Goal: Task Accomplishment & Management: Manage account settings

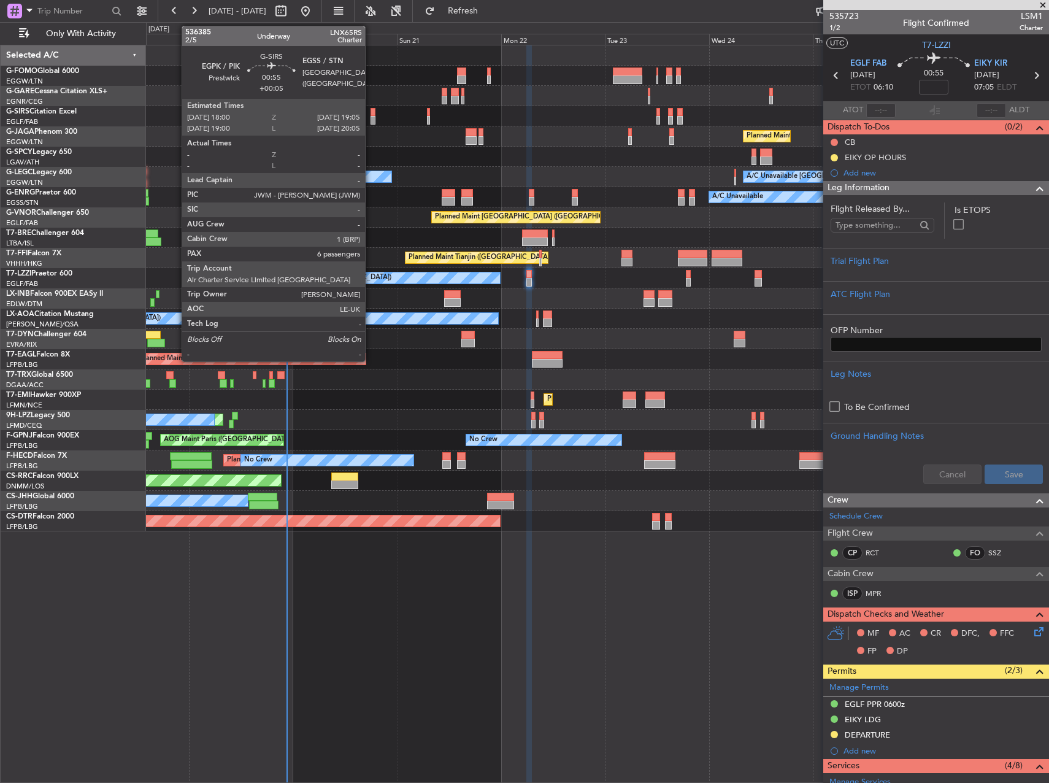
click at [371, 114] on div at bounding box center [373, 112] width 5 height 9
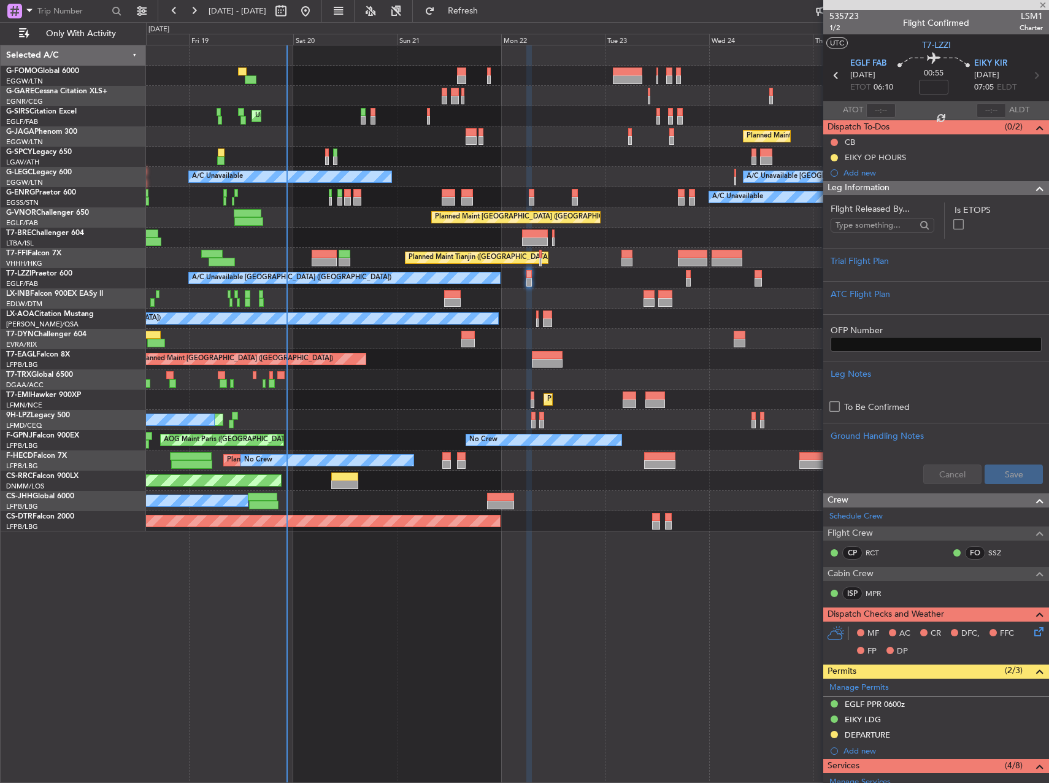
type input "+00:05"
type input "6"
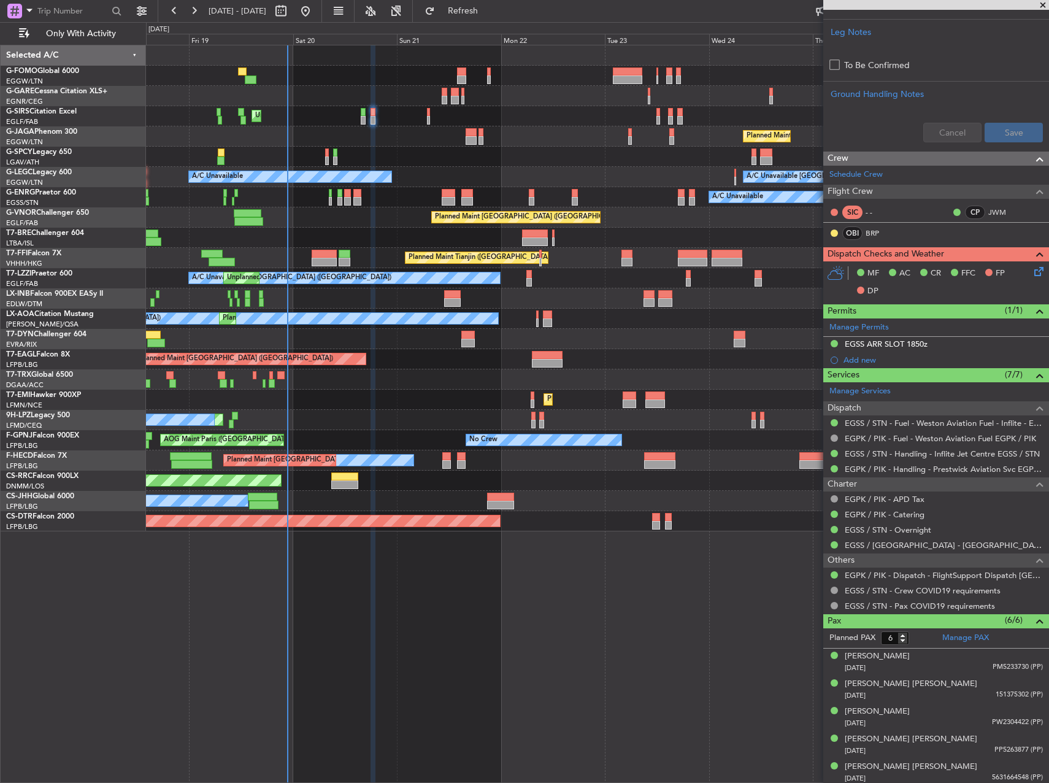
scroll to position [417, 0]
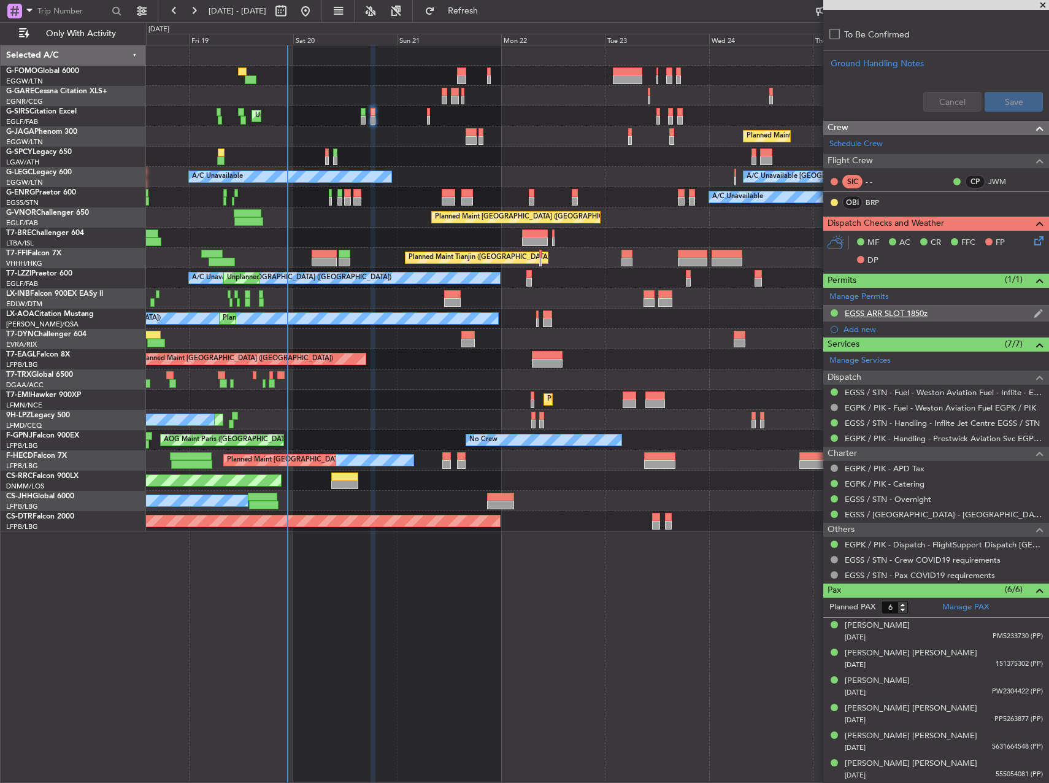
click at [902, 315] on div "EGSS ARR SLOT 1850z" at bounding box center [886, 313] width 83 height 10
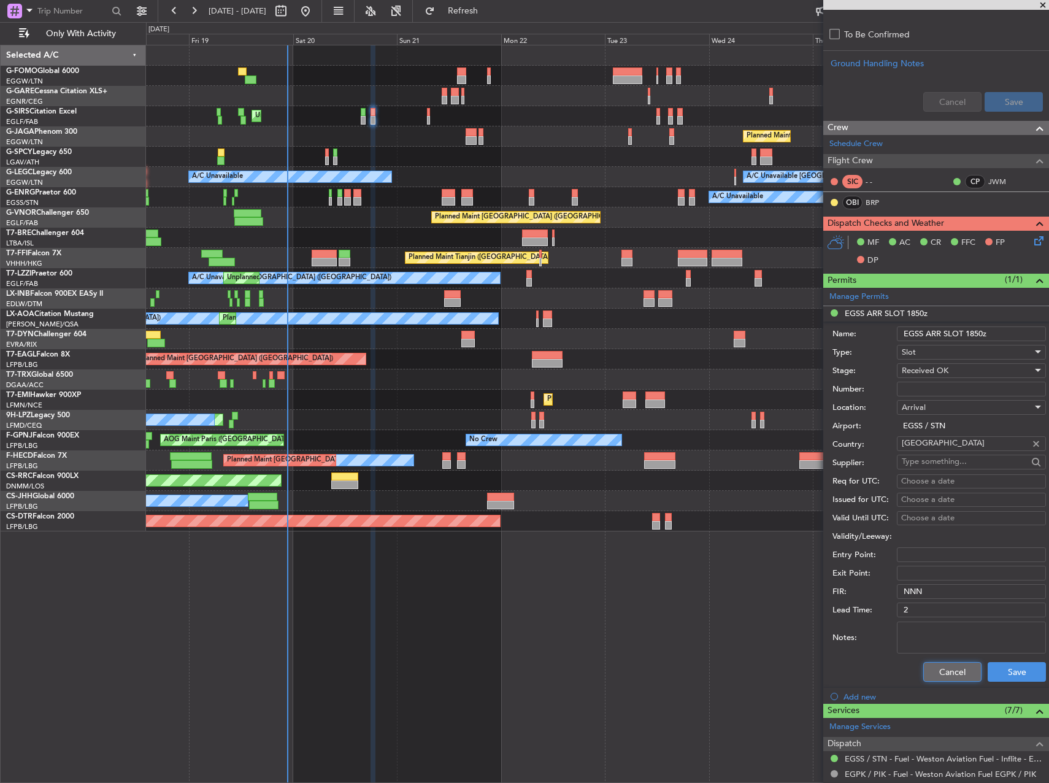
click at [945, 674] on button "Cancel" at bounding box center [953, 672] width 58 height 20
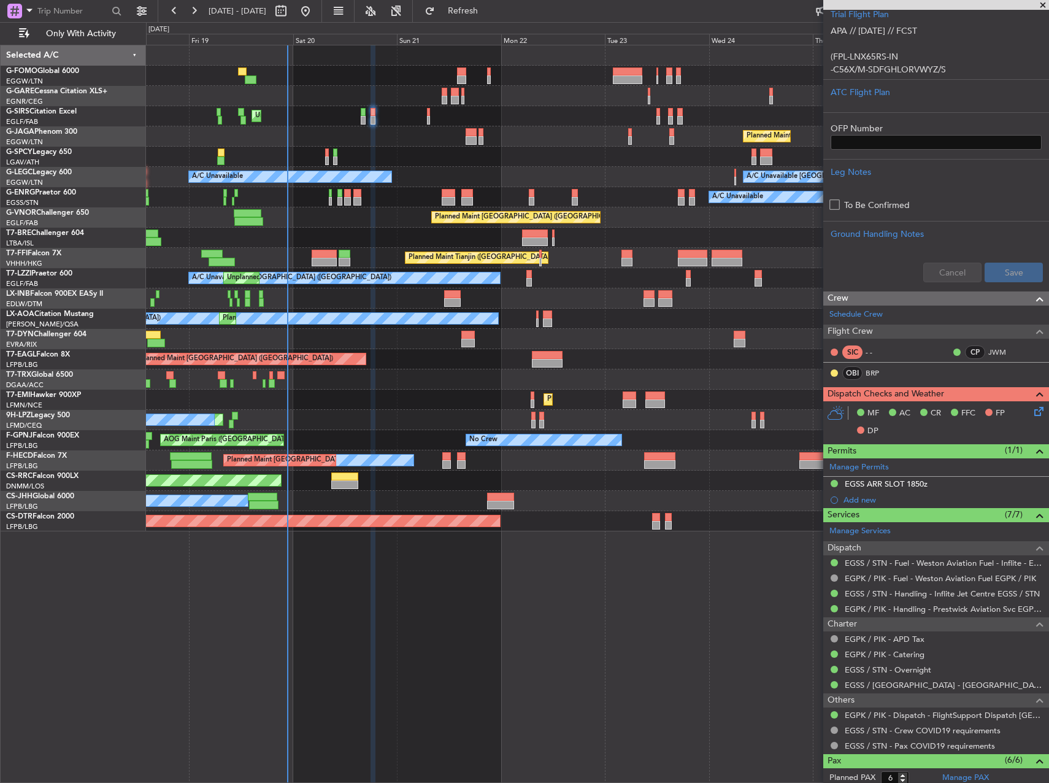
scroll to position [49, 0]
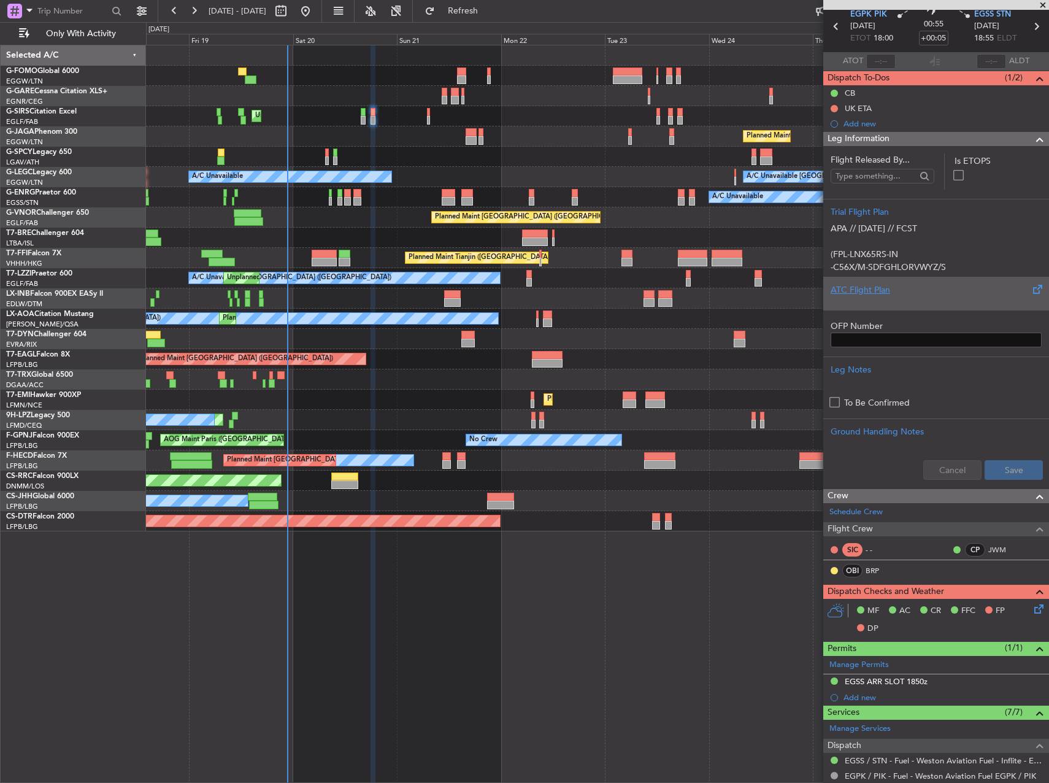
click at [889, 287] on div "ATC Flight Plan" at bounding box center [936, 290] width 211 height 13
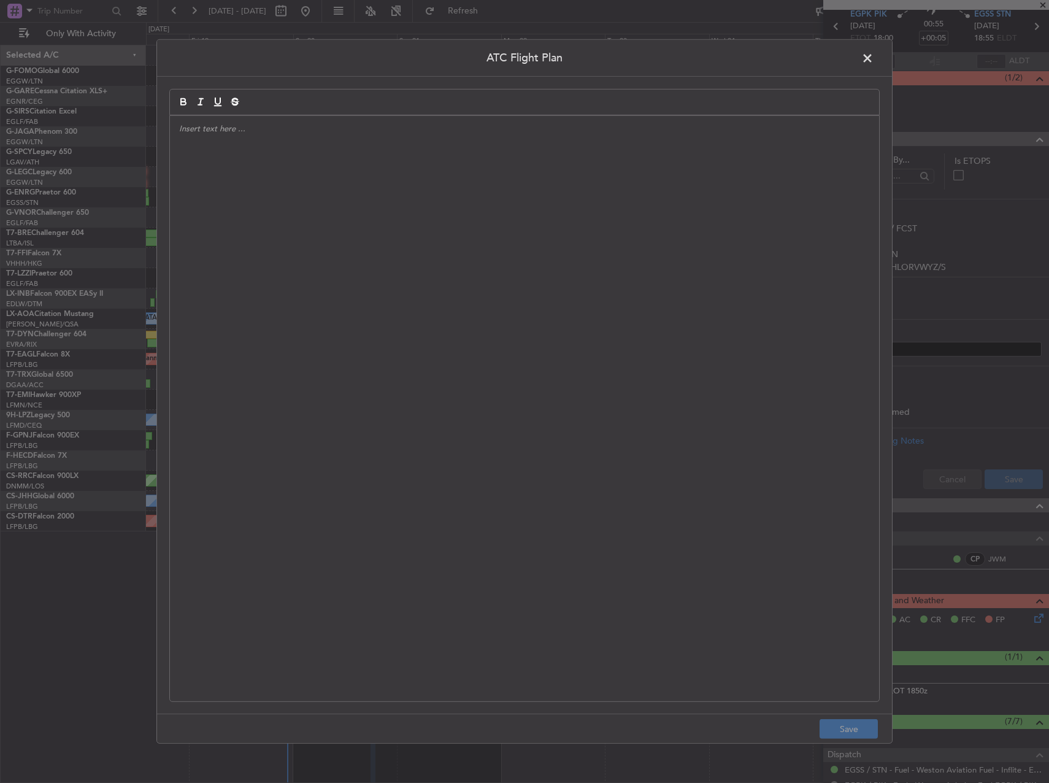
click at [468, 369] on div at bounding box center [524, 408] width 709 height 585
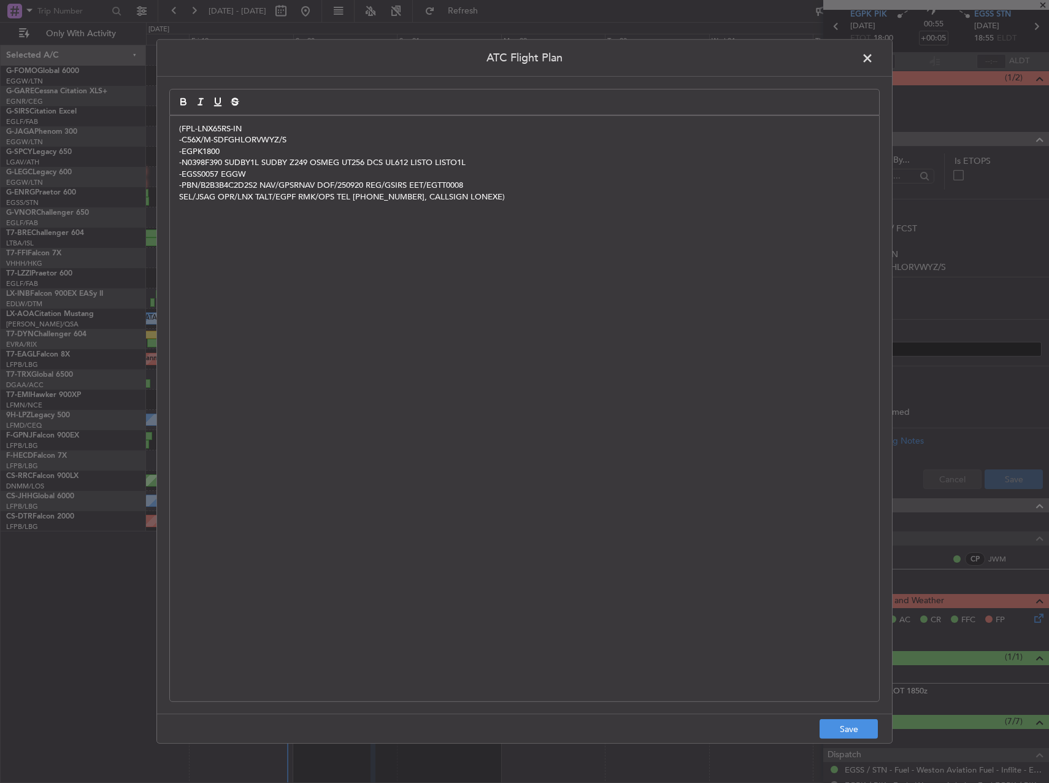
scroll to position [0, 0]
click at [855, 730] on button "Save" at bounding box center [849, 729] width 58 height 20
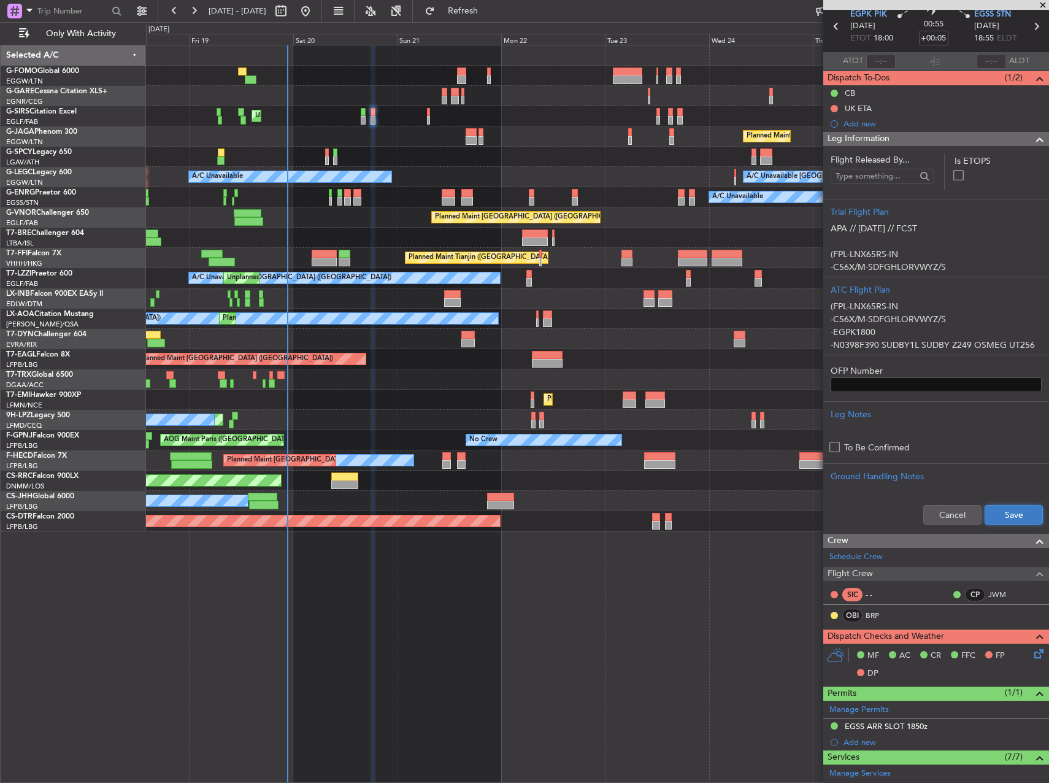
click at [1003, 508] on button "Save" at bounding box center [1014, 515] width 58 height 20
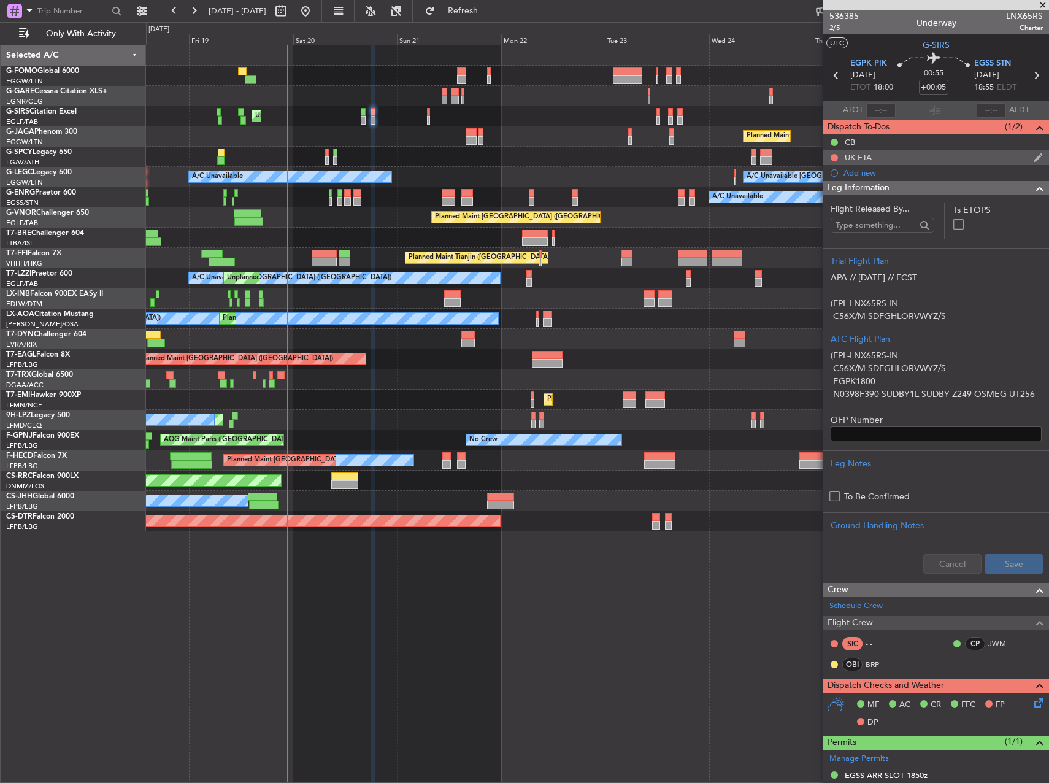
click at [831, 160] on div at bounding box center [835, 158] width 10 height 10
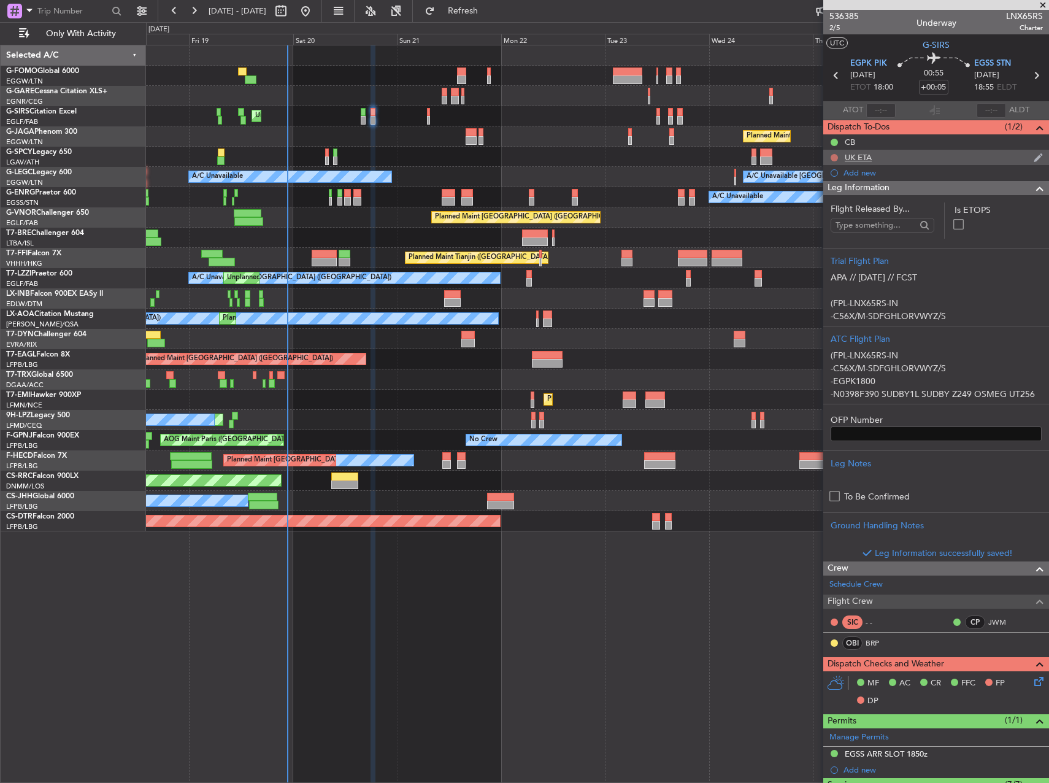
click at [838, 156] on button at bounding box center [834, 157] width 7 height 7
click at [827, 233] on span "Cancelled" at bounding box center [837, 230] width 35 height 12
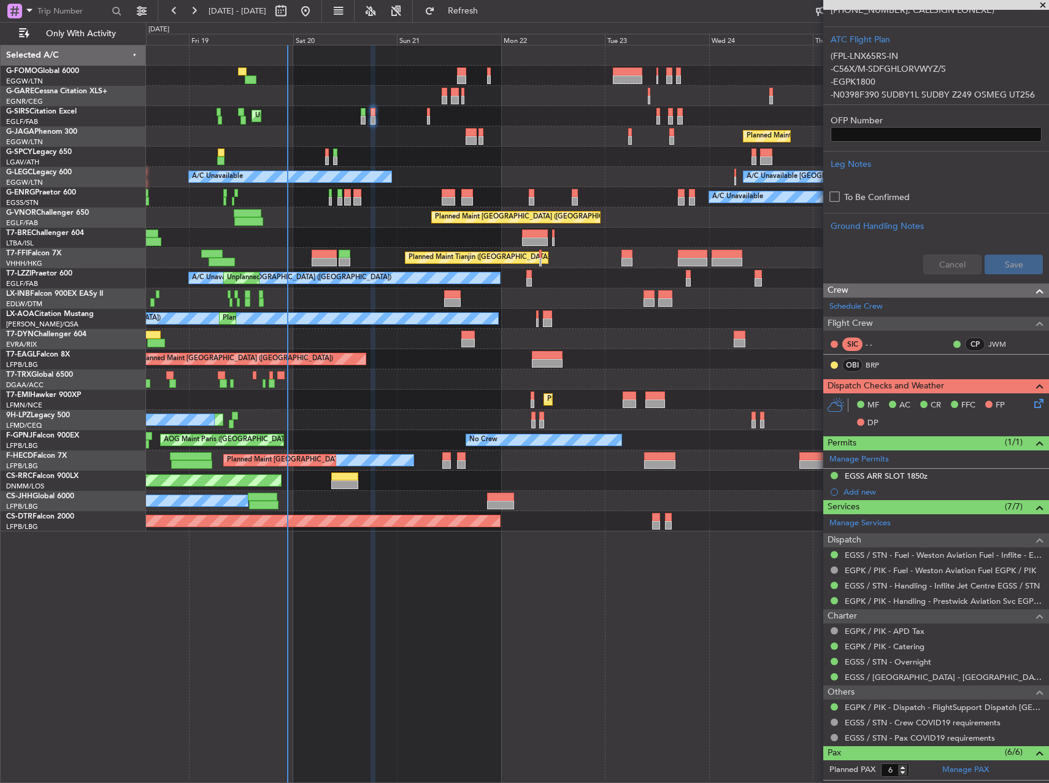
scroll to position [307, 0]
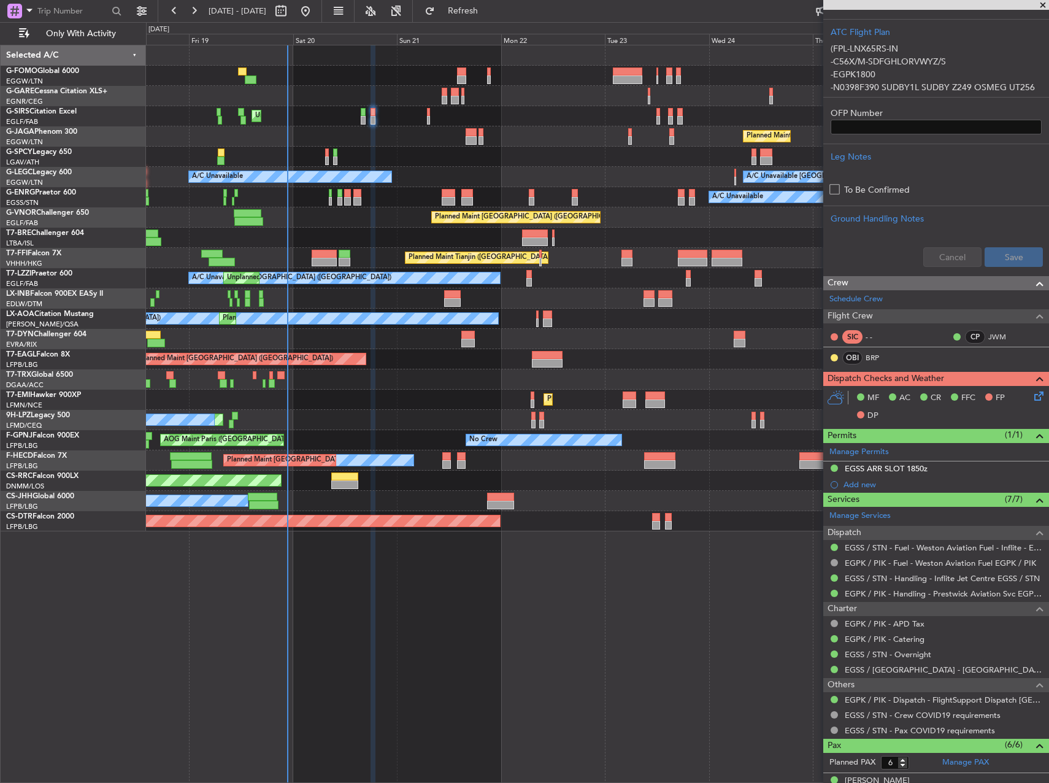
click at [1032, 393] on icon at bounding box center [1037, 394] width 10 height 10
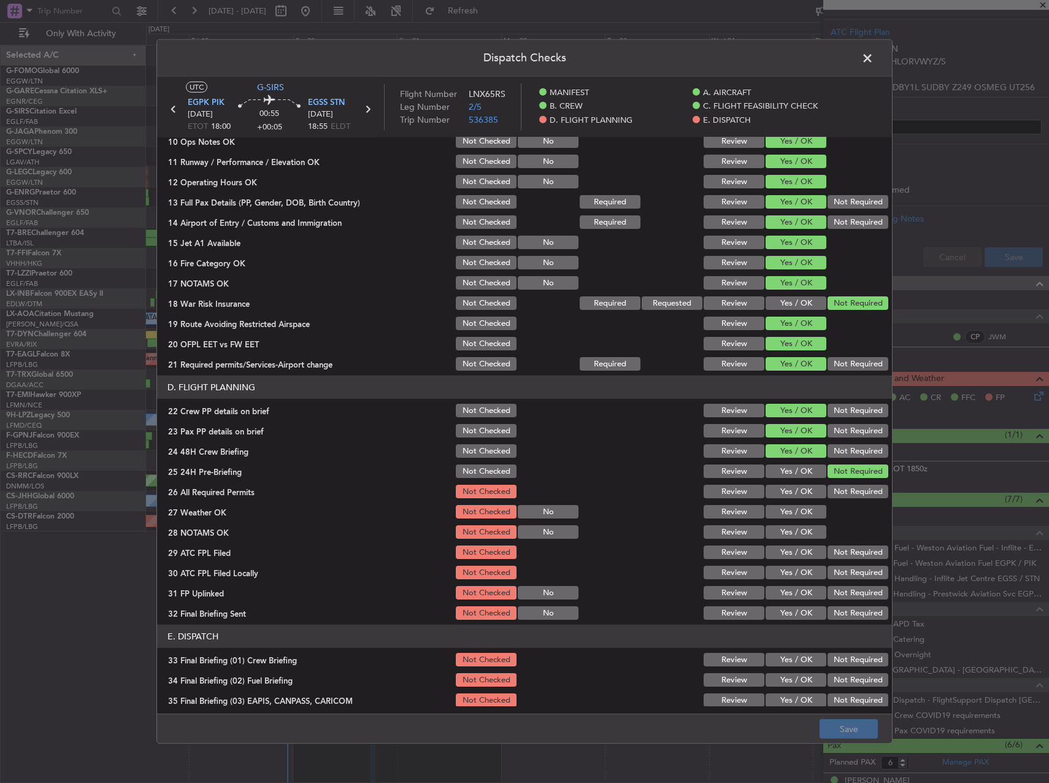
scroll to position [368, 0]
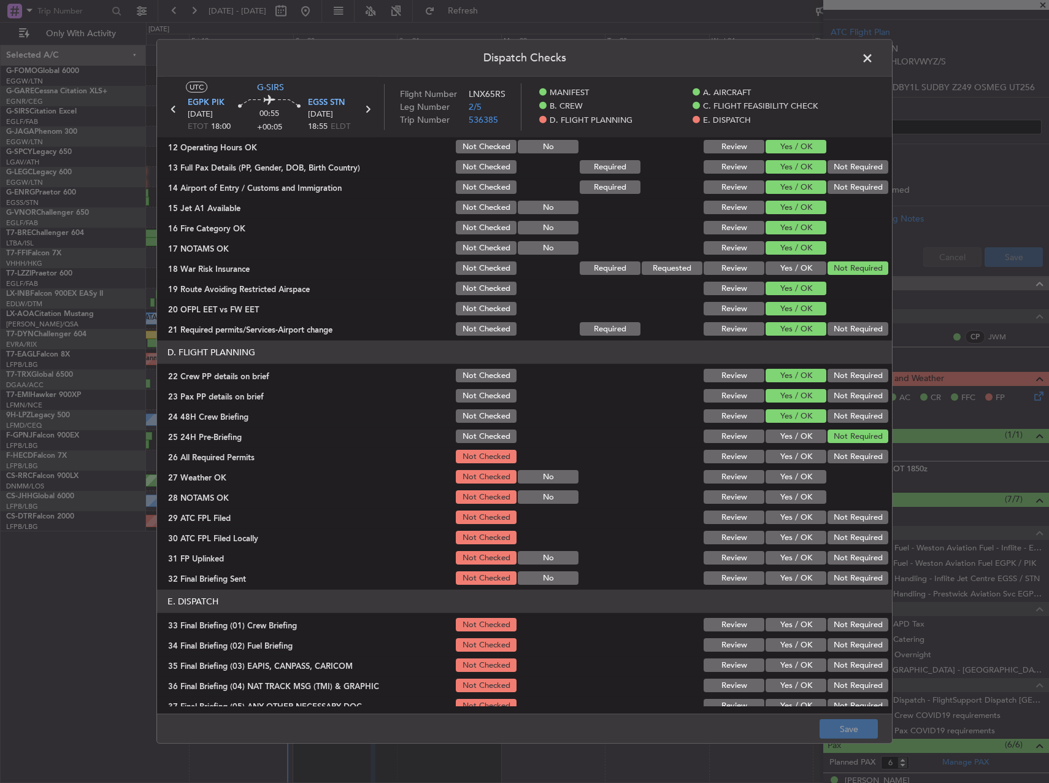
click at [795, 459] on button "Yes / OK" at bounding box center [796, 457] width 61 height 14
click at [796, 480] on button "Yes / OK" at bounding box center [796, 477] width 61 height 14
click at [790, 494] on button "Yes / OK" at bounding box center [796, 497] width 61 height 14
click at [790, 515] on button "Yes / OK" at bounding box center [796, 518] width 61 height 14
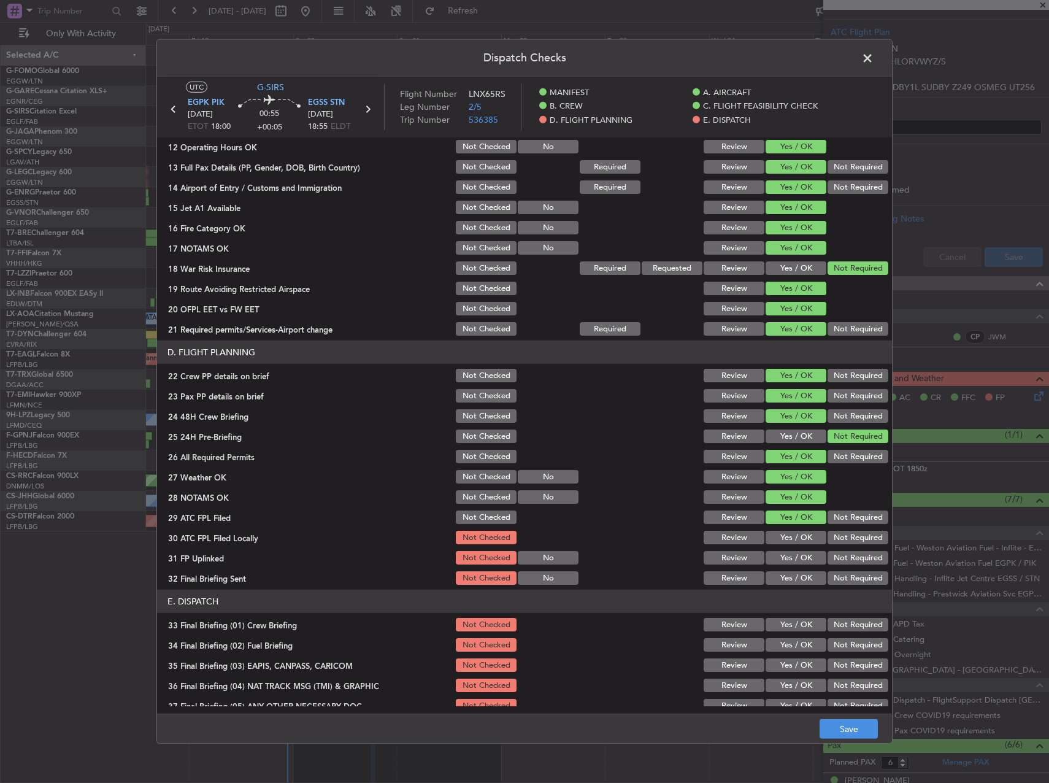
click at [868, 543] on button "Not Required" at bounding box center [858, 538] width 61 height 14
drag, startPoint x: 784, startPoint y: 555, endPoint x: 831, endPoint y: 577, distance: 52.2
click at [784, 555] on button "Yes / OK" at bounding box center [796, 558] width 61 height 14
click at [831, 577] on button "Not Required" at bounding box center [858, 578] width 61 height 14
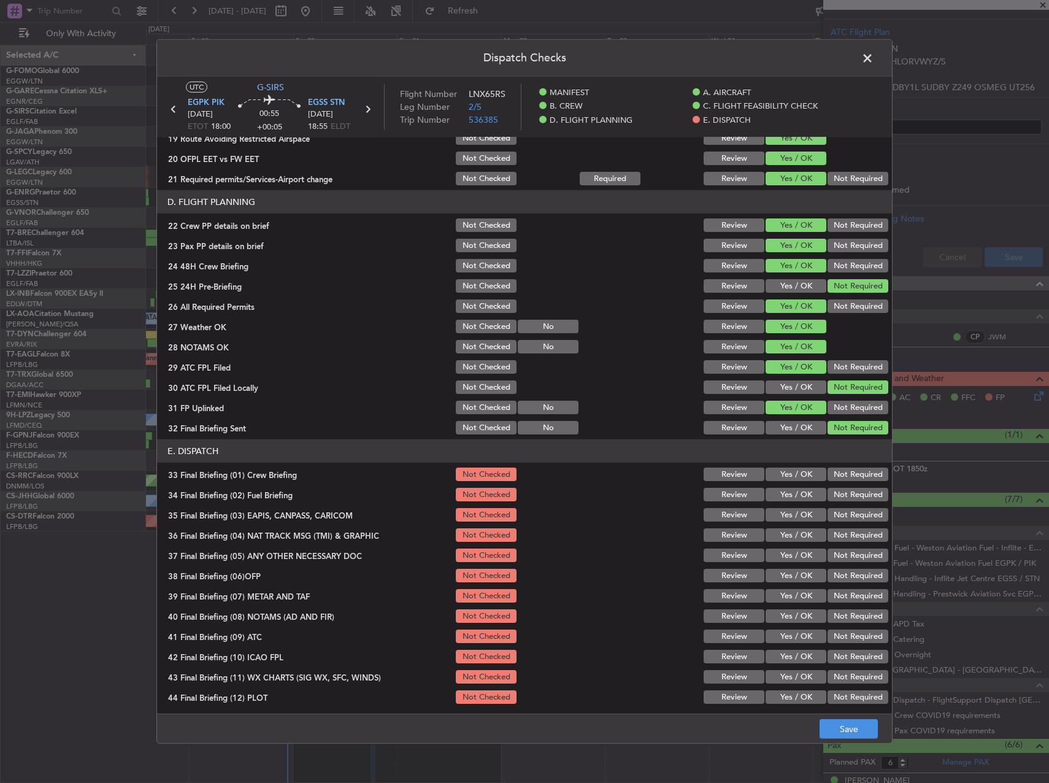
scroll to position [521, 0]
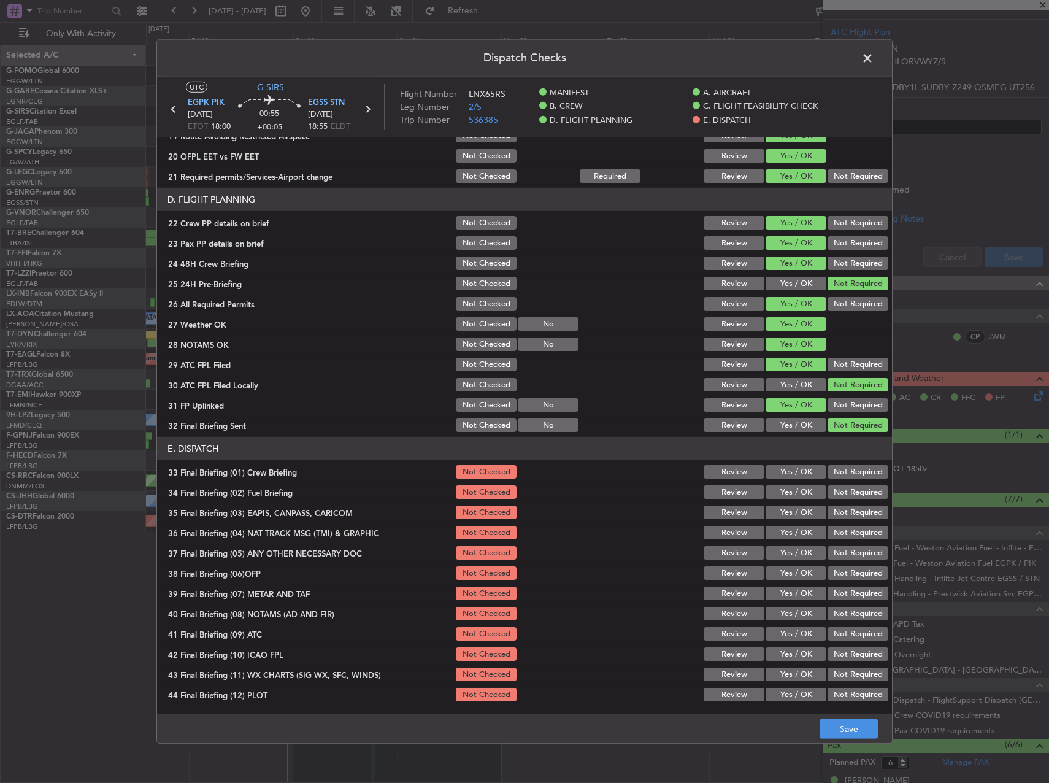
click at [781, 473] on button "Yes / OK" at bounding box center [796, 472] width 61 height 14
click at [787, 494] on button "Yes / OK" at bounding box center [796, 492] width 61 height 14
click at [846, 508] on button "Not Required" at bounding box center [858, 513] width 61 height 14
click at [849, 527] on button "Not Required" at bounding box center [858, 533] width 61 height 14
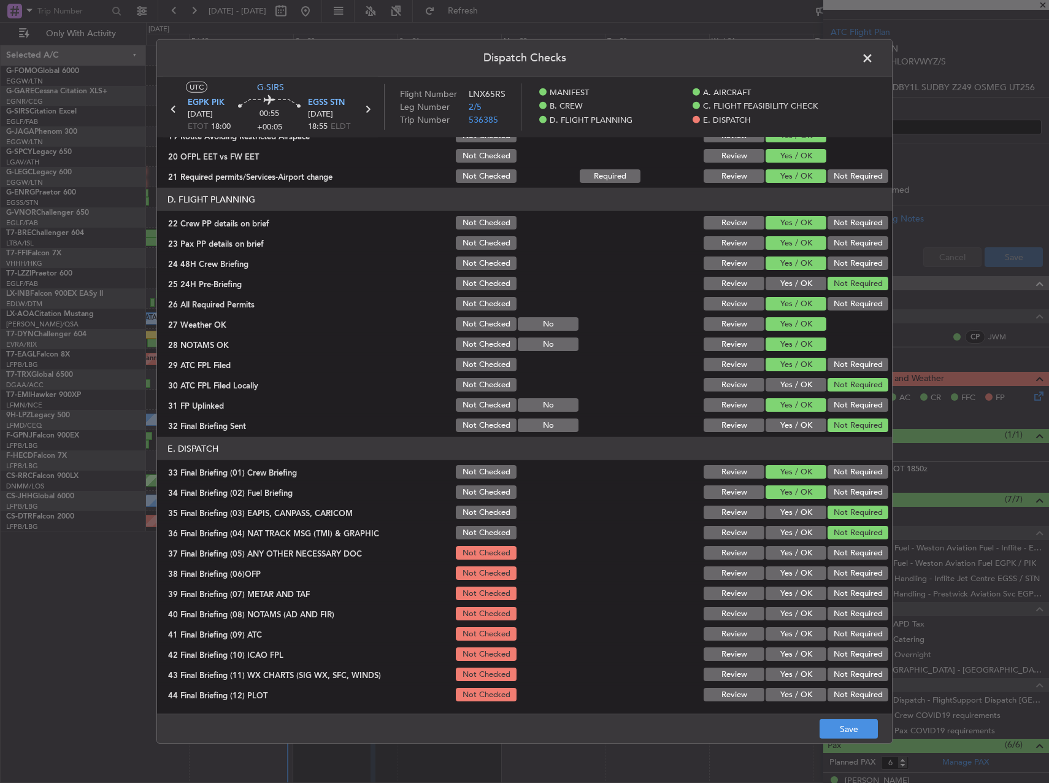
click at [836, 548] on button "Not Required" at bounding box center [858, 553] width 61 height 14
click at [785, 564] on section "E. DISPATCH 33 Final Briefing (01) Crew Briefing Not Checked Review Yes / OK No…" at bounding box center [524, 570] width 735 height 266
click at [781, 588] on button "Yes / OK" at bounding box center [796, 594] width 61 height 14
click at [782, 567] on button "Yes / OK" at bounding box center [796, 573] width 61 height 14
drag, startPoint x: 782, startPoint y: 612, endPoint x: 783, endPoint y: 628, distance: 16.6
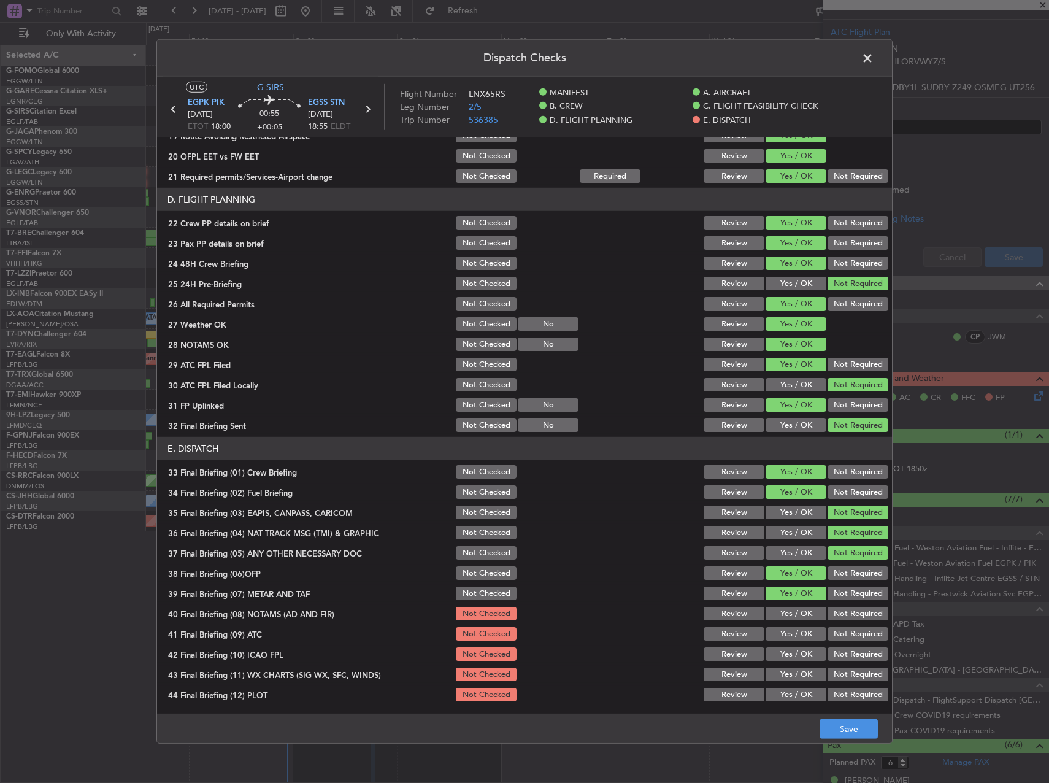
click at [782, 613] on button "Yes / OK" at bounding box center [796, 614] width 61 height 14
drag, startPoint x: 783, startPoint y: 629, endPoint x: 784, endPoint y: 639, distance: 9.9
click at [783, 630] on button "Yes / OK" at bounding box center [796, 634] width 61 height 14
click at [783, 655] on button "Yes / OK" at bounding box center [796, 654] width 61 height 14
click at [784, 671] on button "Yes / OK" at bounding box center [796, 675] width 61 height 14
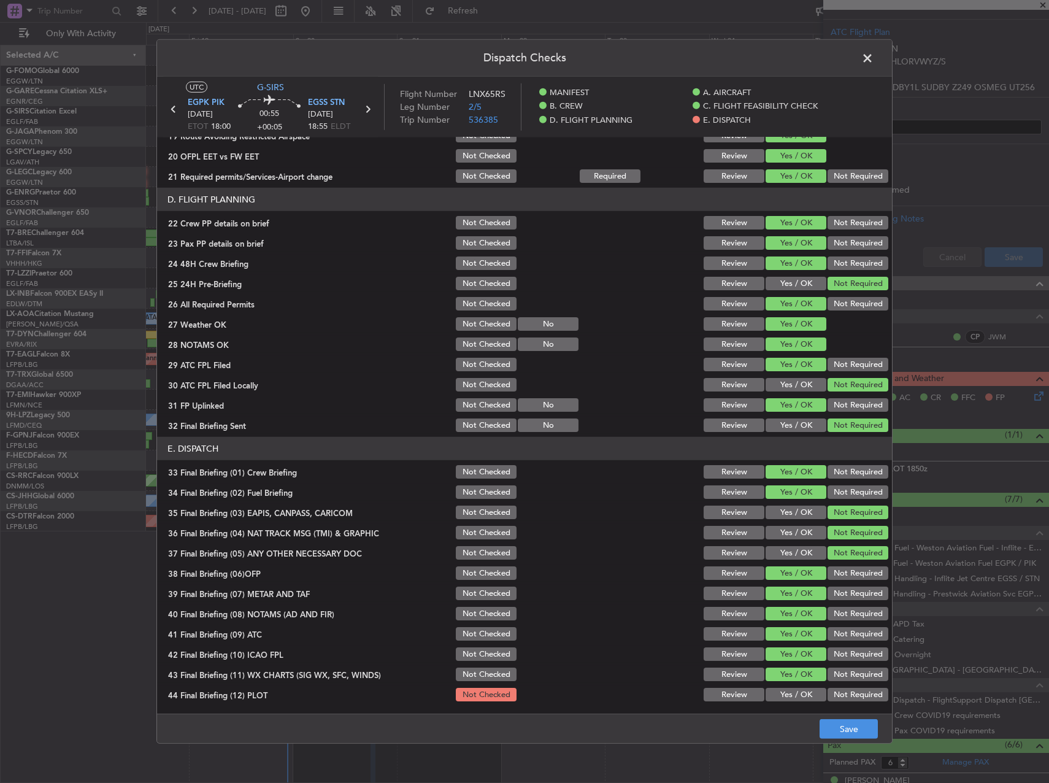
click at [784, 683] on div "Yes / OK" at bounding box center [795, 674] width 62 height 17
click at [788, 695] on button "Yes / OK" at bounding box center [796, 695] width 61 height 14
click at [834, 724] on button "Save" at bounding box center [849, 729] width 58 height 20
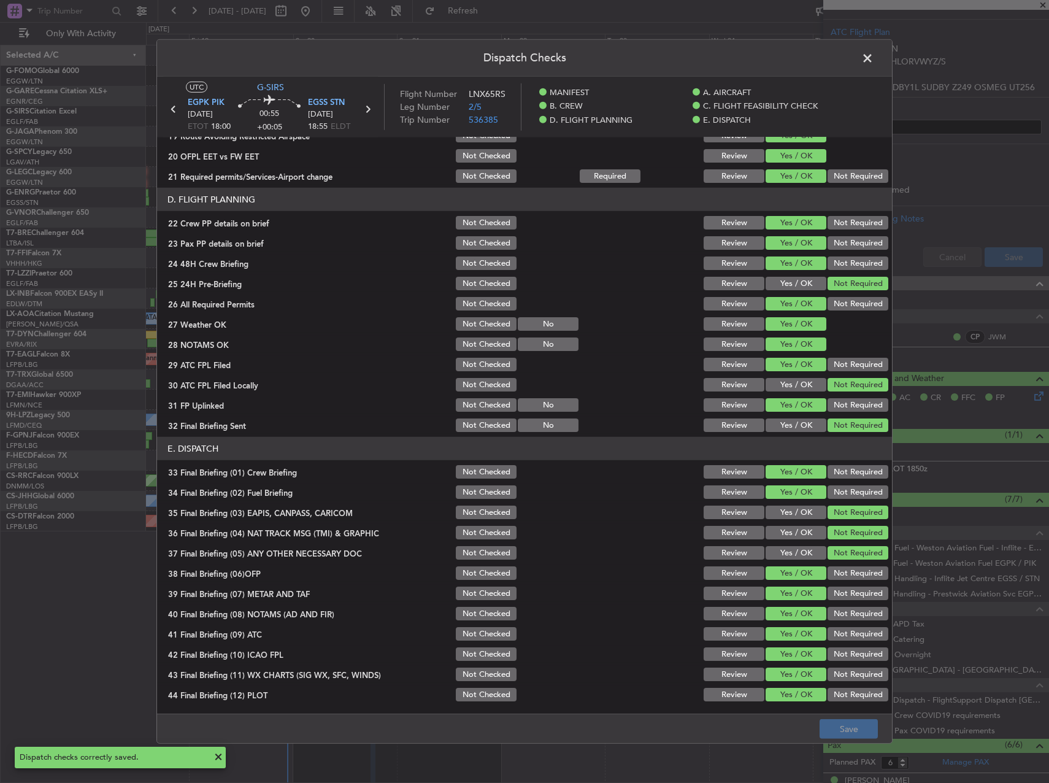
click at [874, 56] on span at bounding box center [874, 61] width 0 height 25
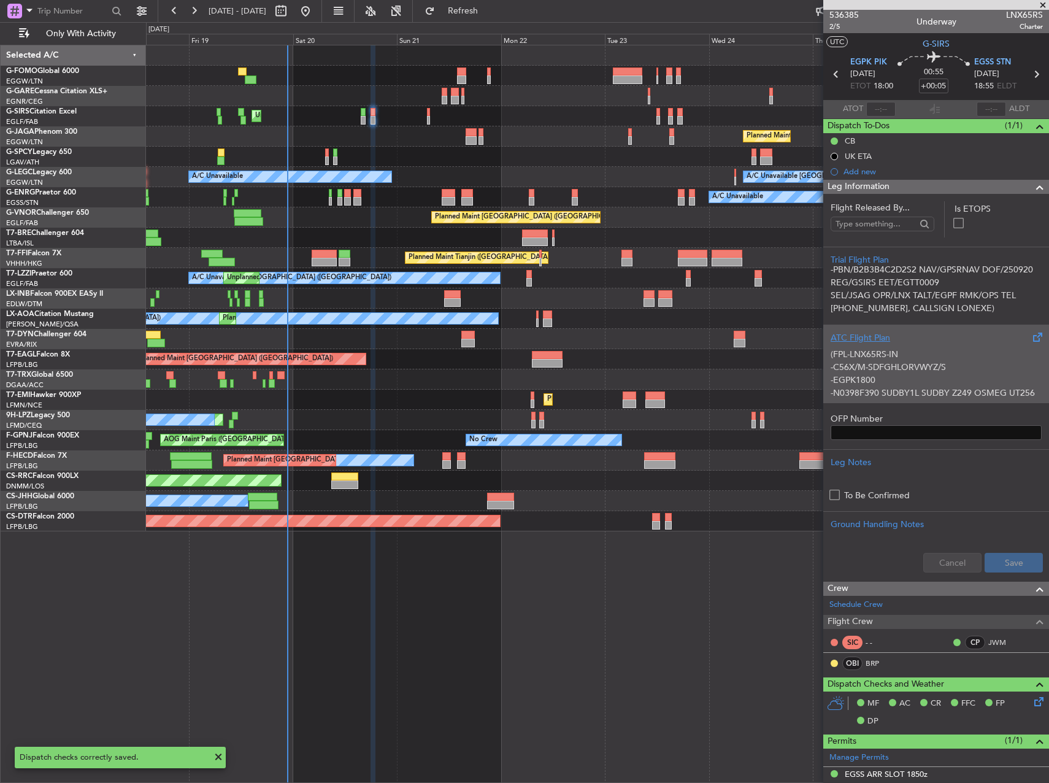
scroll to position [0, 0]
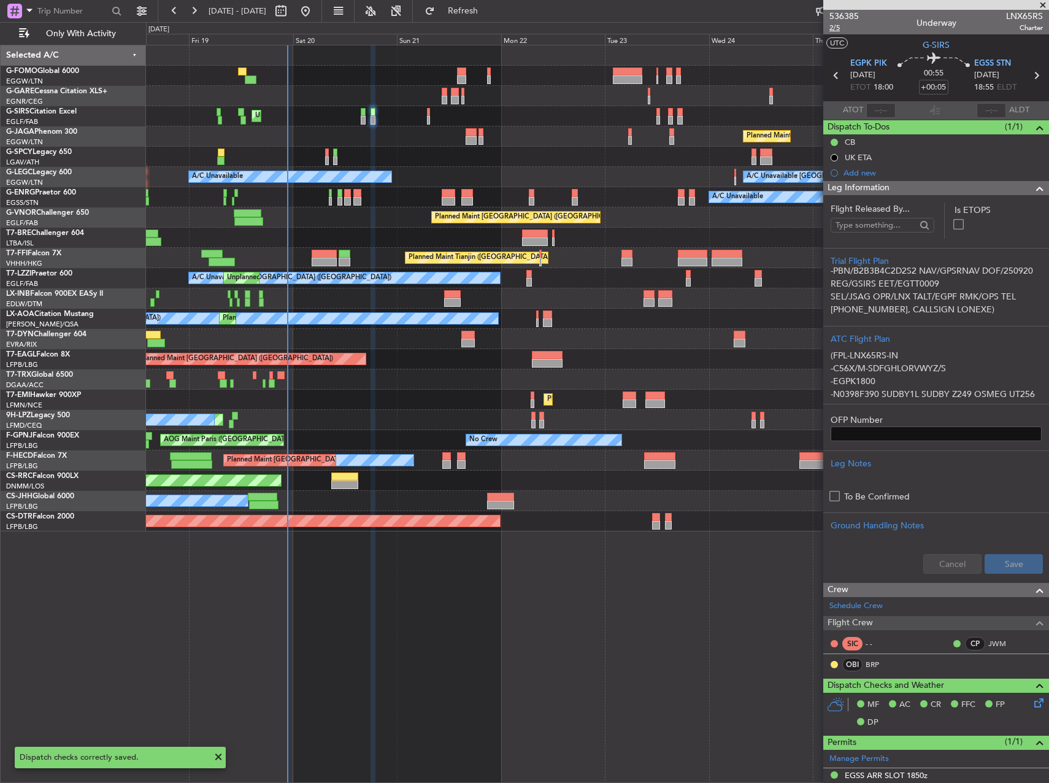
click at [836, 30] on span "2/5" at bounding box center [844, 28] width 29 height 10
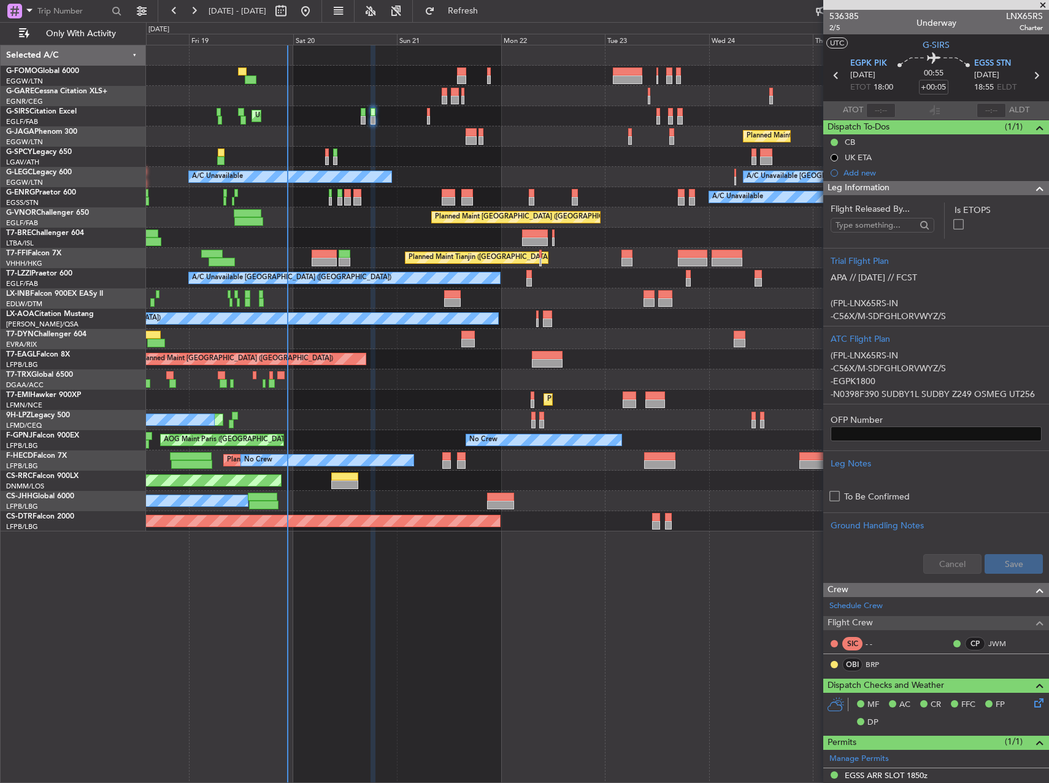
click at [329, 155] on div at bounding box center [597, 157] width 903 height 20
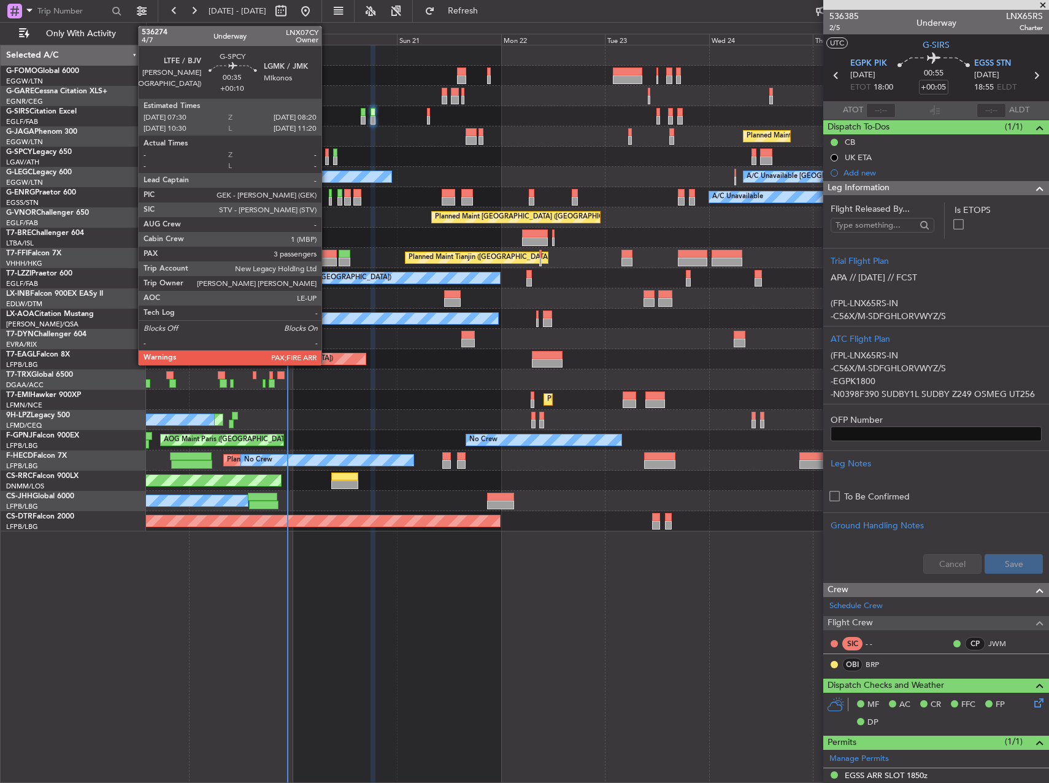
click at [327, 156] on div at bounding box center [327, 153] width 4 height 9
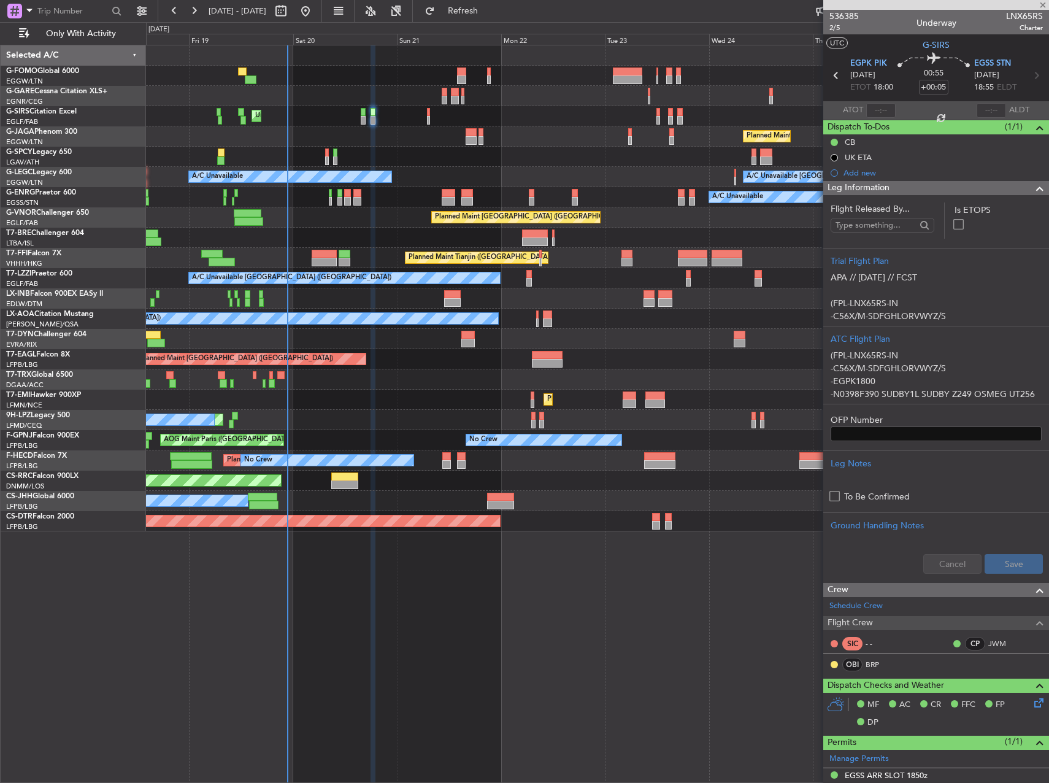
type input "+00:10"
type input "3"
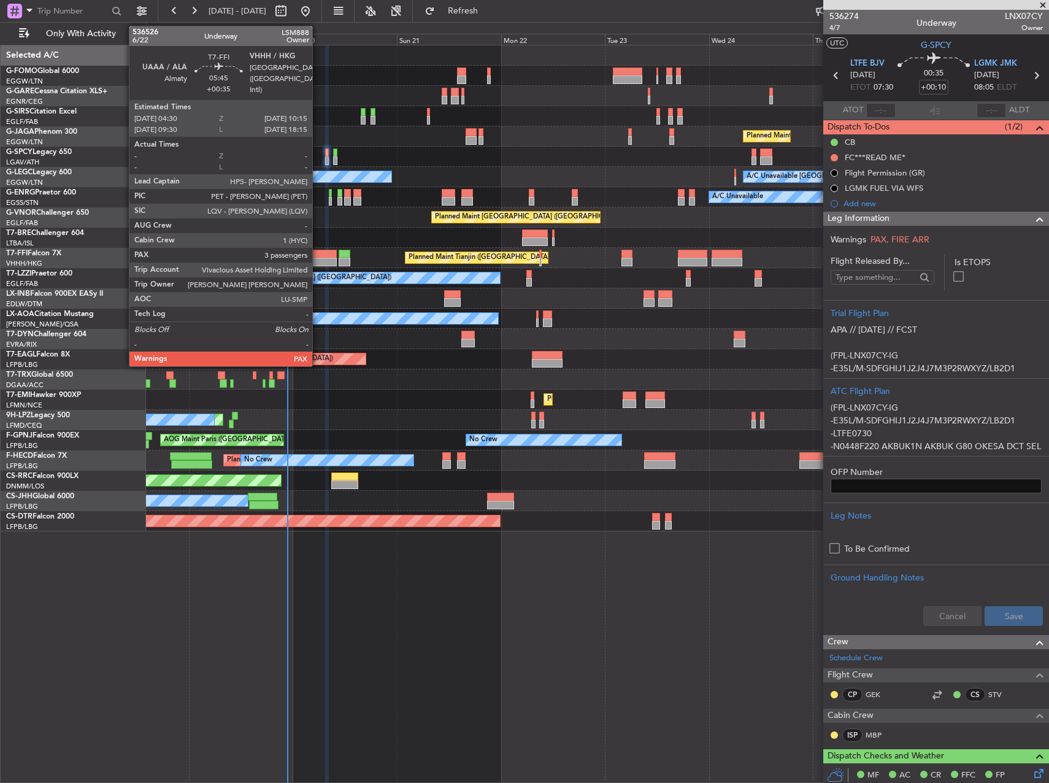
click at [318, 253] on div at bounding box center [324, 254] width 25 height 9
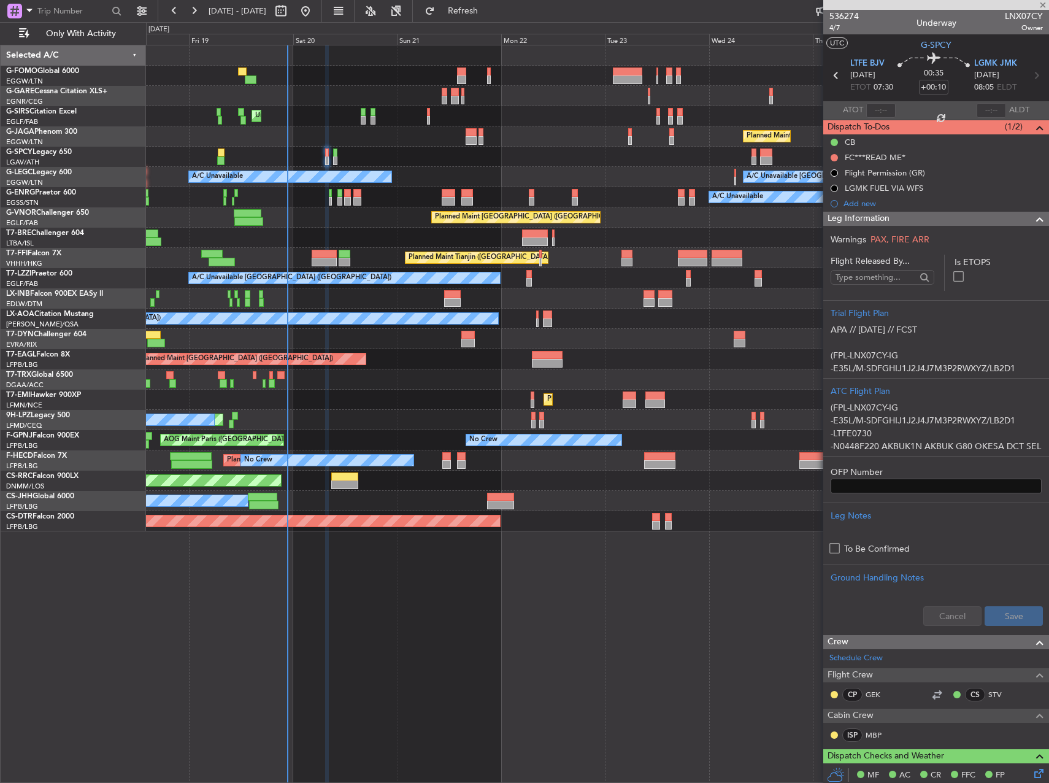
type input "+00:35"
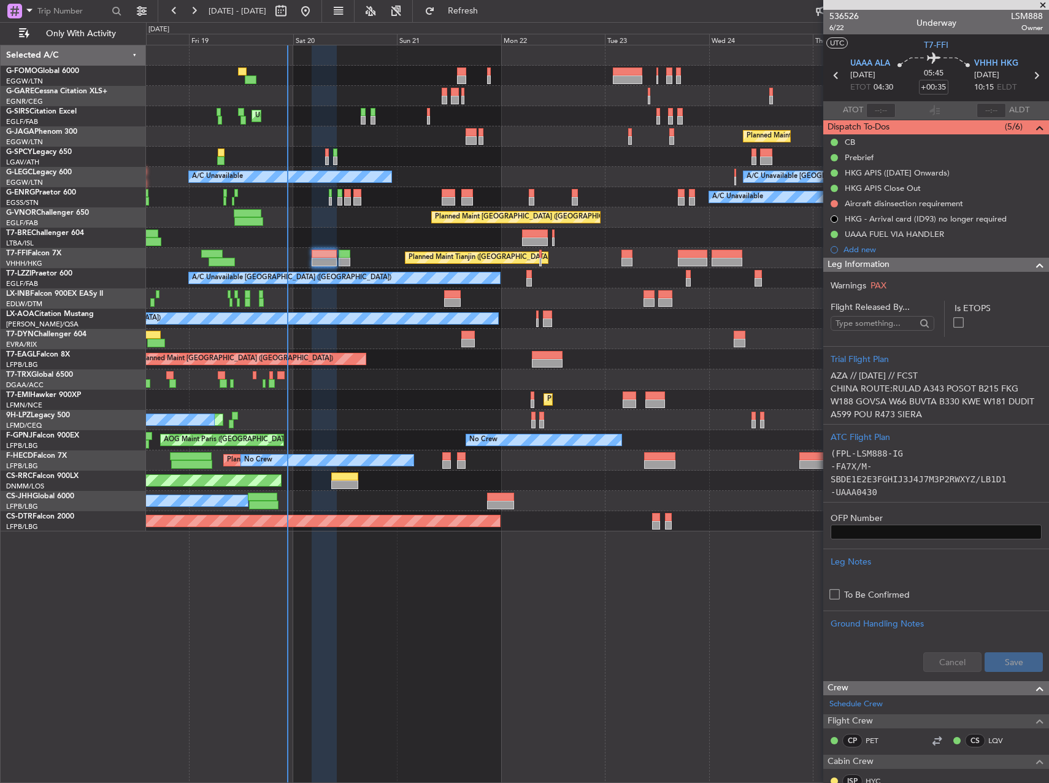
click at [936, 203] on mat-tooltip-component "HKG APIS ([DATE] Onwards)" at bounding box center [897, 193] width 109 height 33
click at [940, 201] on div "Aircraft disinsection requirement" at bounding box center [904, 203] width 118 height 10
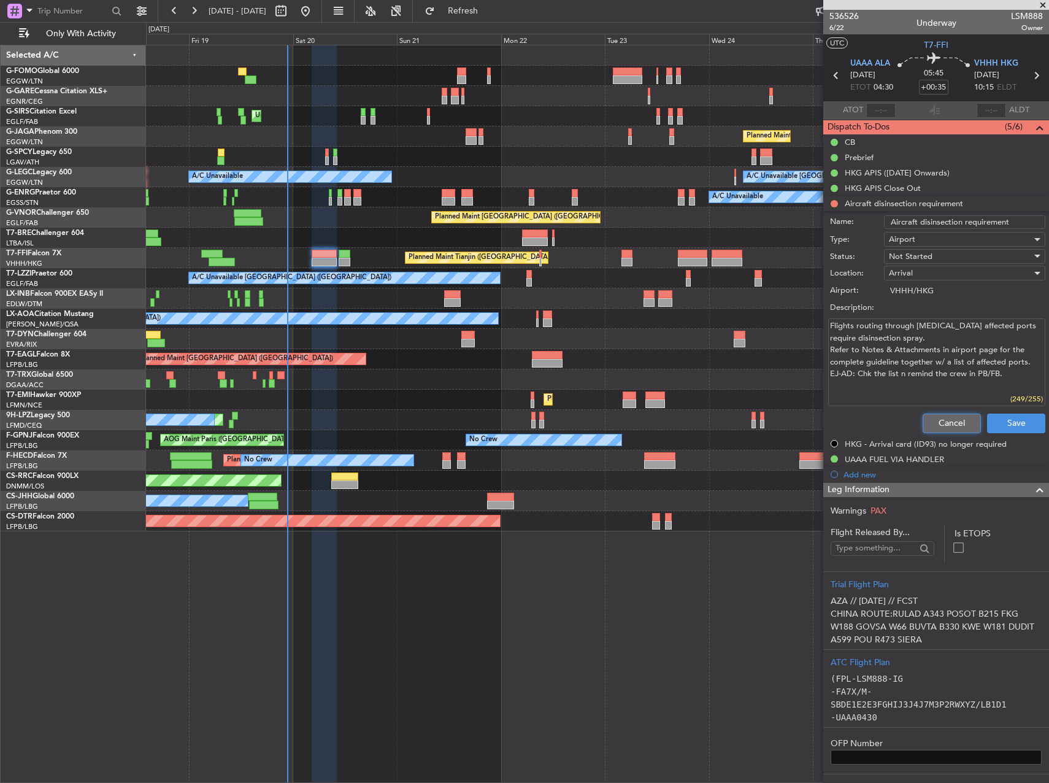
click at [938, 419] on button "Cancel" at bounding box center [952, 424] width 58 height 20
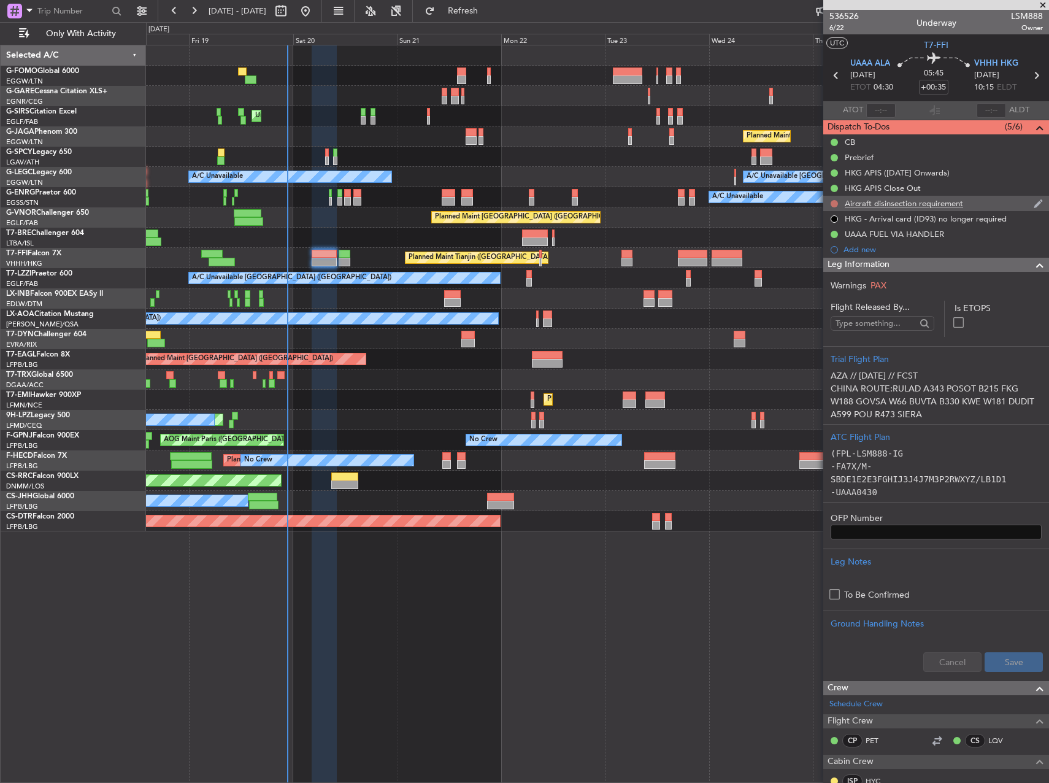
click at [833, 202] on button at bounding box center [834, 203] width 7 height 7
click at [833, 282] on li "Cancelled" at bounding box center [835, 276] width 65 height 18
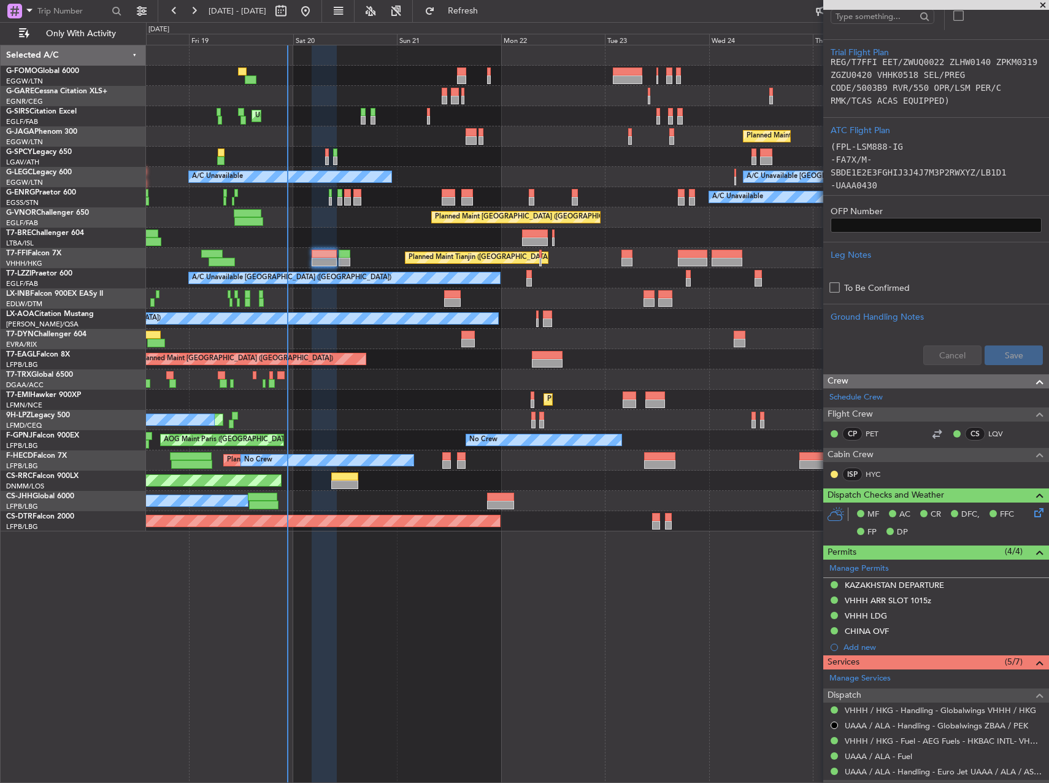
scroll to position [542, 0]
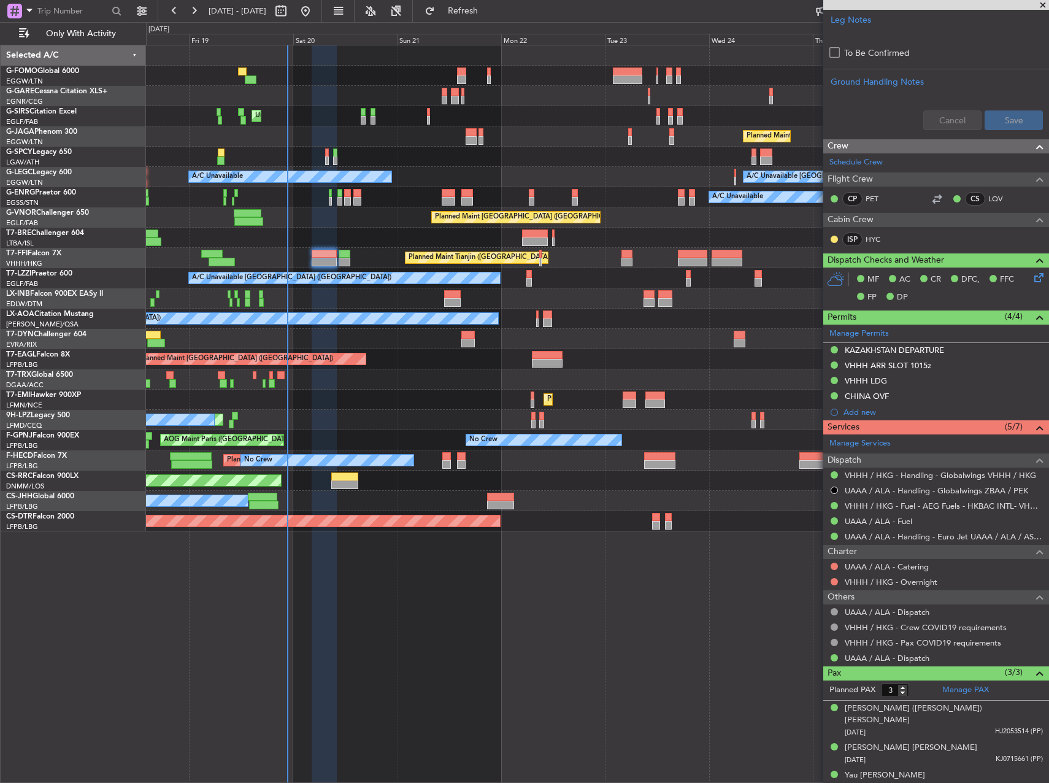
click at [1044, 3] on span at bounding box center [1043, 5] width 12 height 11
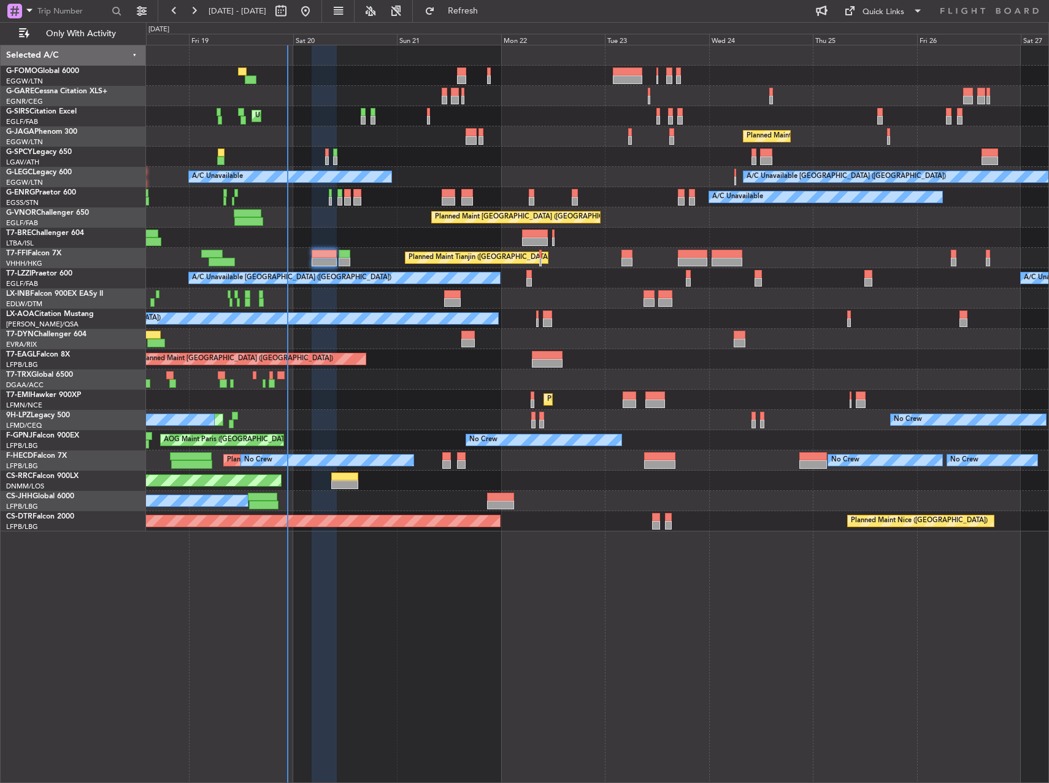
type input "0"
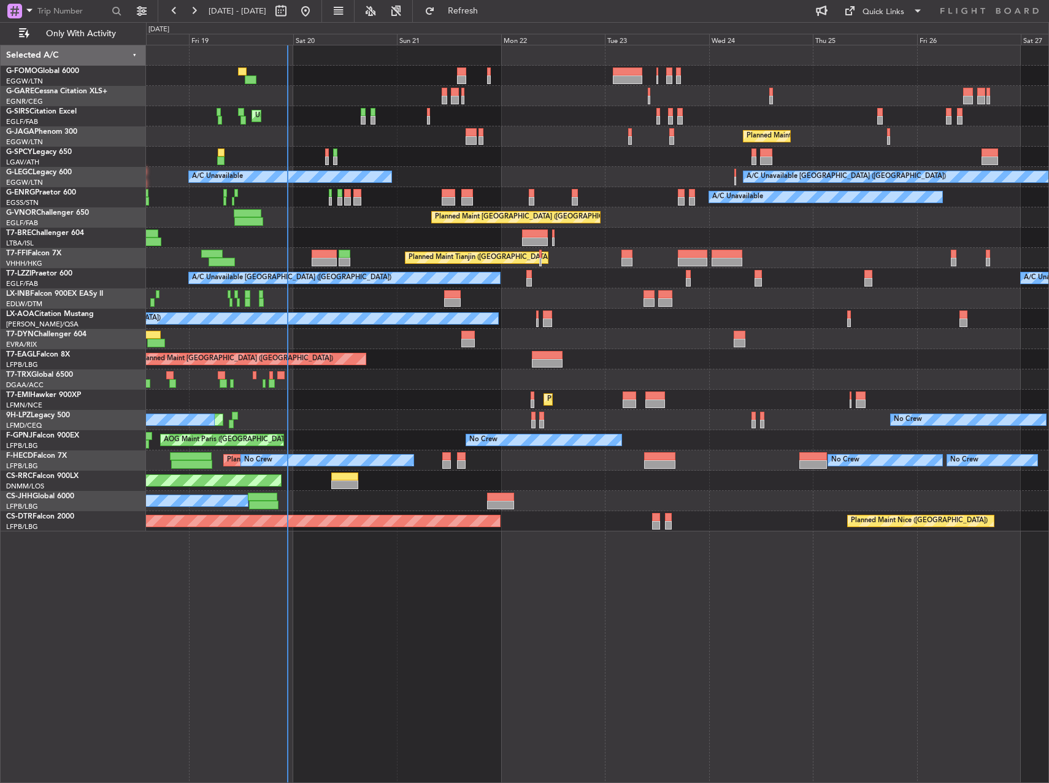
scroll to position [200, 0]
